Goal: Check status: Check status

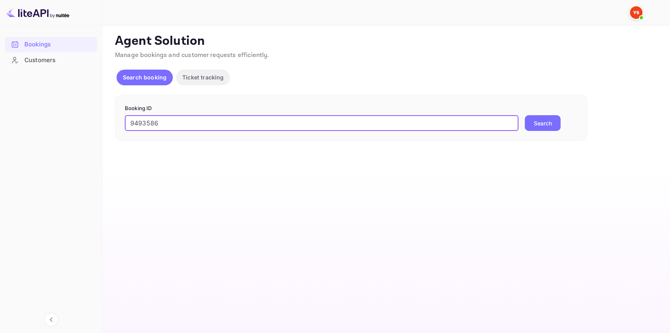
type input "9493586"
click at [536, 124] on button "Search" at bounding box center [542, 123] width 36 height 16
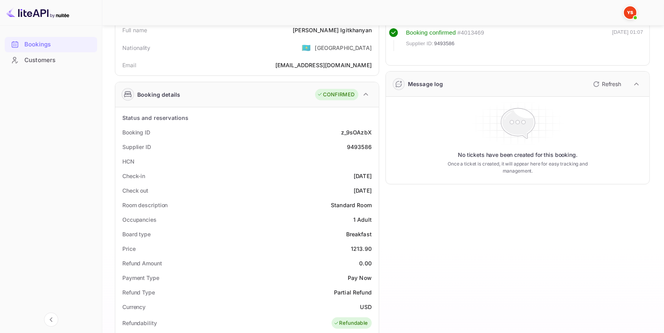
scroll to position [107, 0]
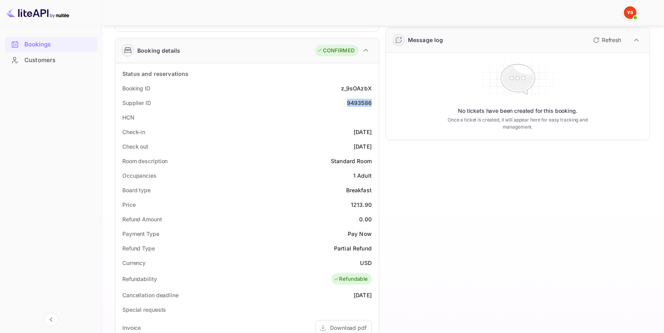
drag, startPoint x: 373, startPoint y: 102, endPoint x: 348, endPoint y: 105, distance: 25.3
click at [348, 105] on div "Supplier ID 9493586" at bounding box center [246, 103] width 257 height 15
copy div "9493586"
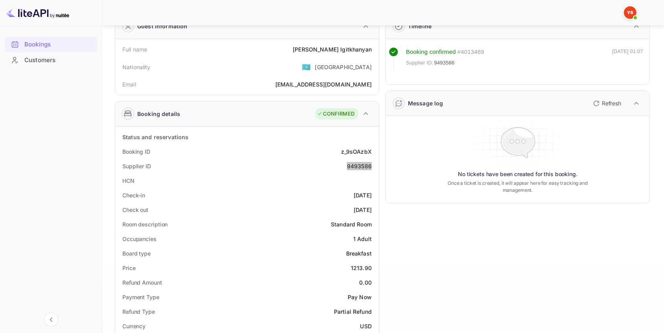
scroll to position [0, 0]
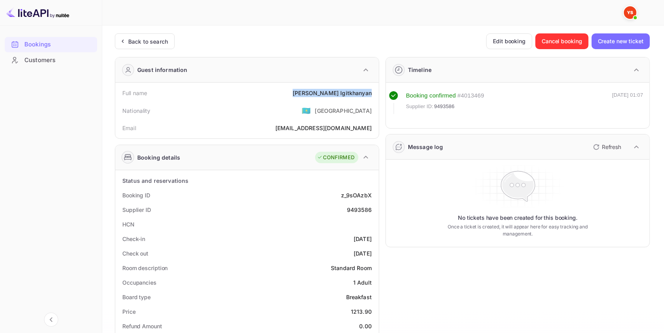
drag, startPoint x: 373, startPoint y: 92, endPoint x: 319, endPoint y: 95, distance: 54.4
click at [319, 95] on div "Full name [PERSON_NAME]" at bounding box center [246, 93] width 257 height 15
copy div "[PERSON_NAME]"
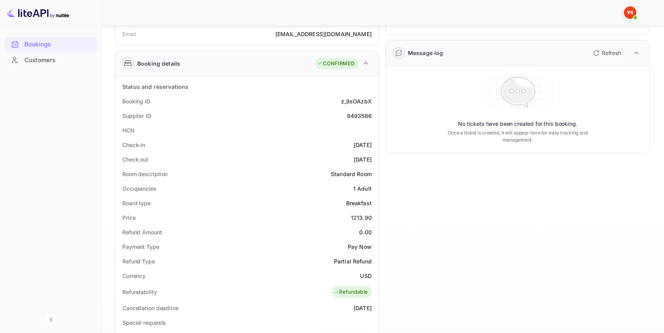
scroll to position [107, 0]
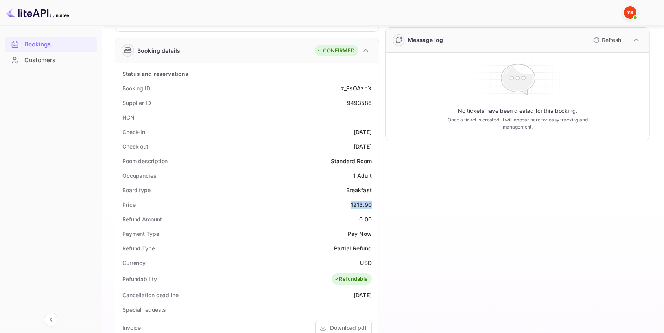
drag, startPoint x: 373, startPoint y: 206, endPoint x: 348, endPoint y: 209, distance: 25.4
click at [348, 209] on div "Price 1213.90" at bounding box center [246, 205] width 257 height 15
copy div "1213.90"
drag, startPoint x: 358, startPoint y: 261, endPoint x: 378, endPoint y: 261, distance: 20.1
click at [378, 261] on div "Status and reservations Booking ID z_9sOAzbX Supplier ID 9493586 HCN Check-in […" at bounding box center [247, 287] width 264 height 448
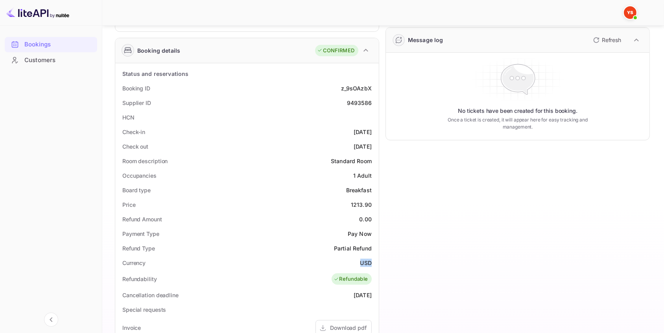
copy div "USD"
